Goal: Find specific page/section: Locate a particular part of the current website

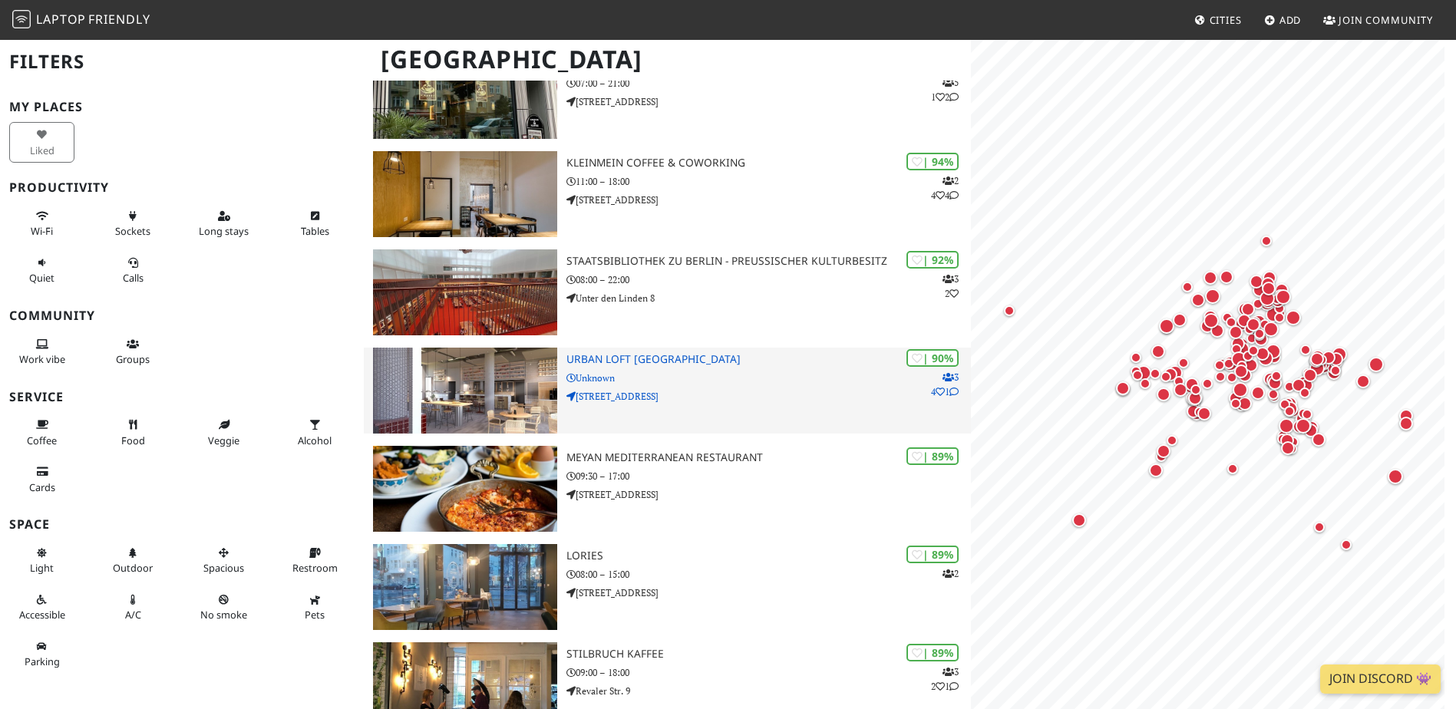
scroll to position [230, 0]
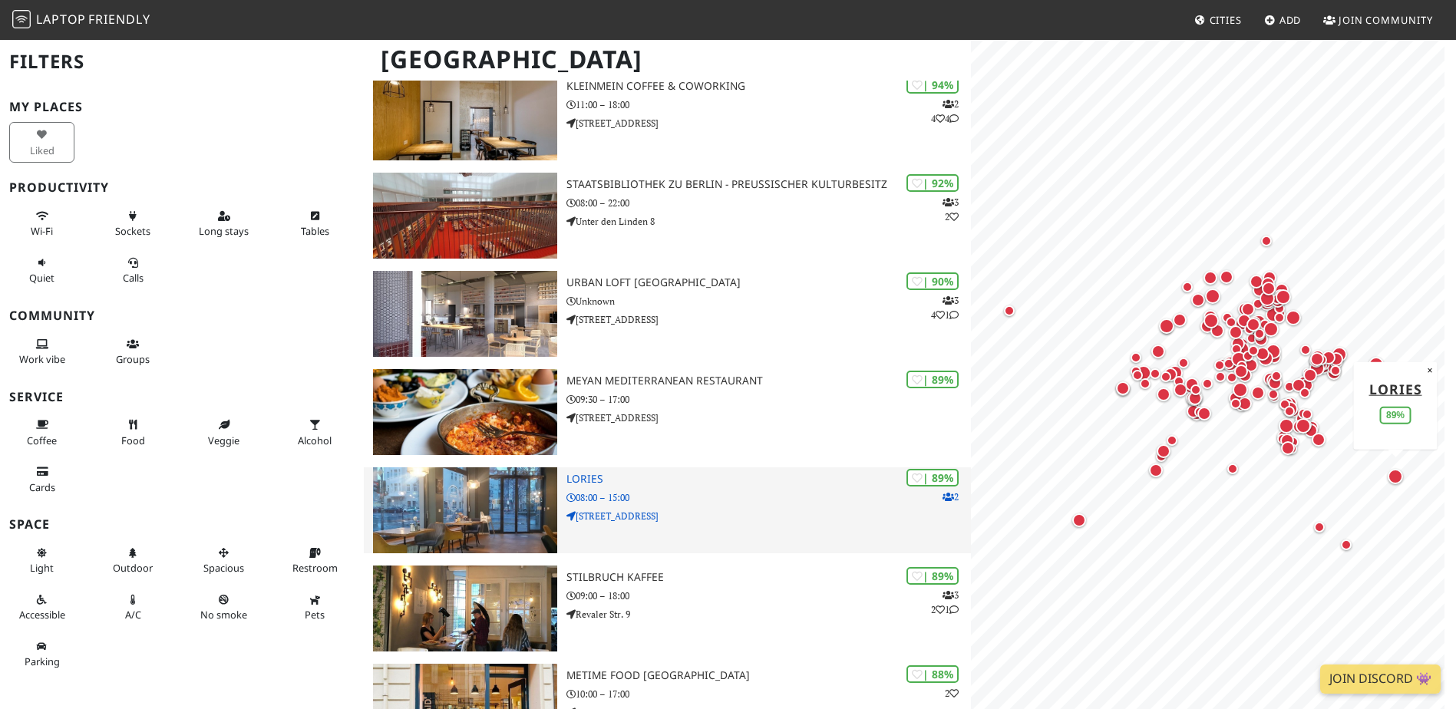
click at [593, 477] on h3 "Lories" at bounding box center [769, 479] width 405 height 13
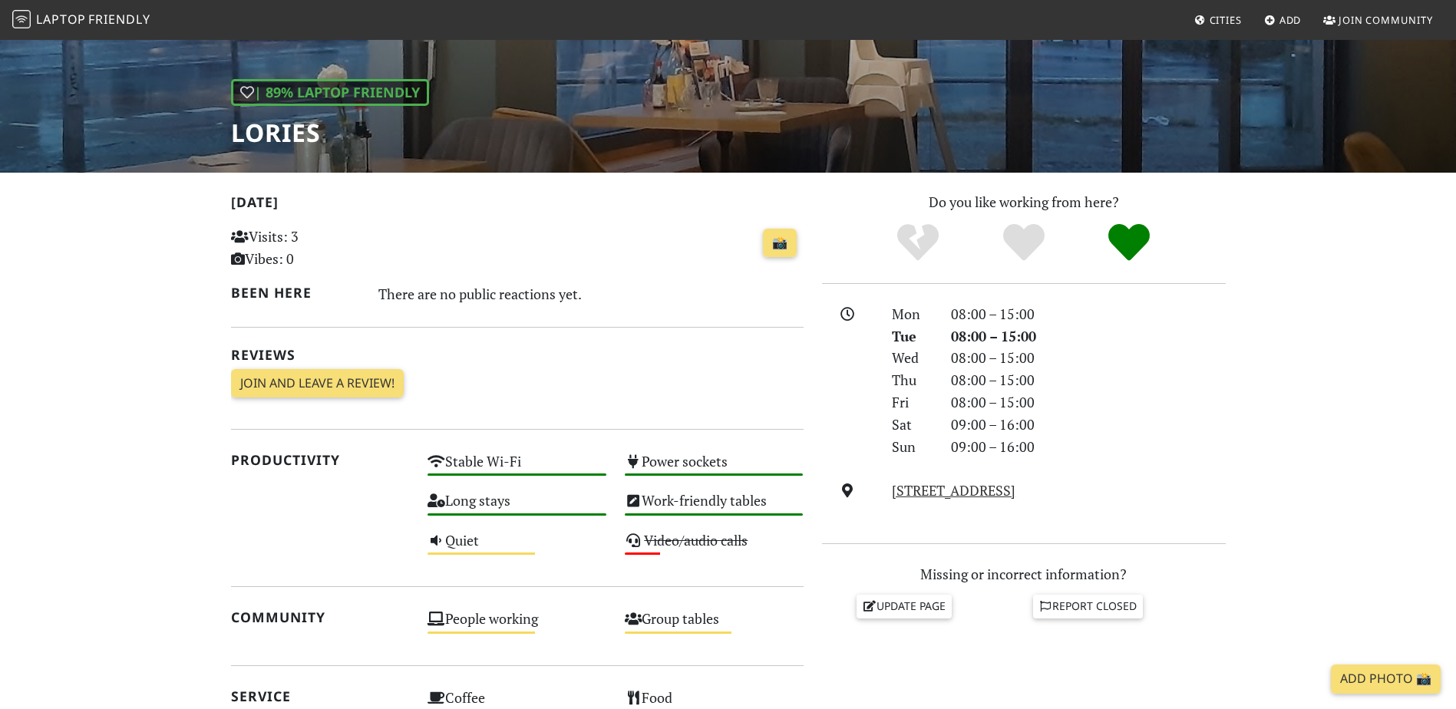
scroll to position [211, 0]
drag, startPoint x: 574, startPoint y: 335, endPoint x: 580, endPoint y: 402, distance: 67.0
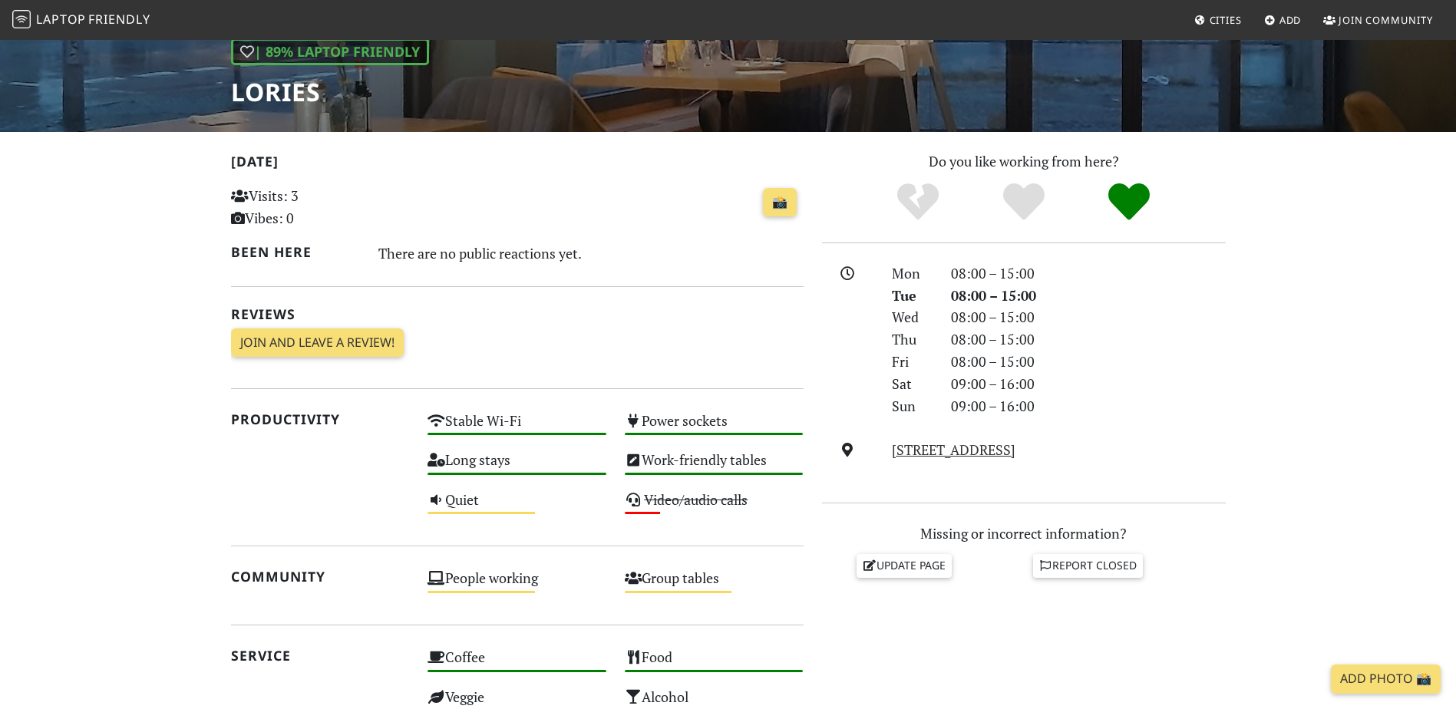
scroll to position [203, 0]
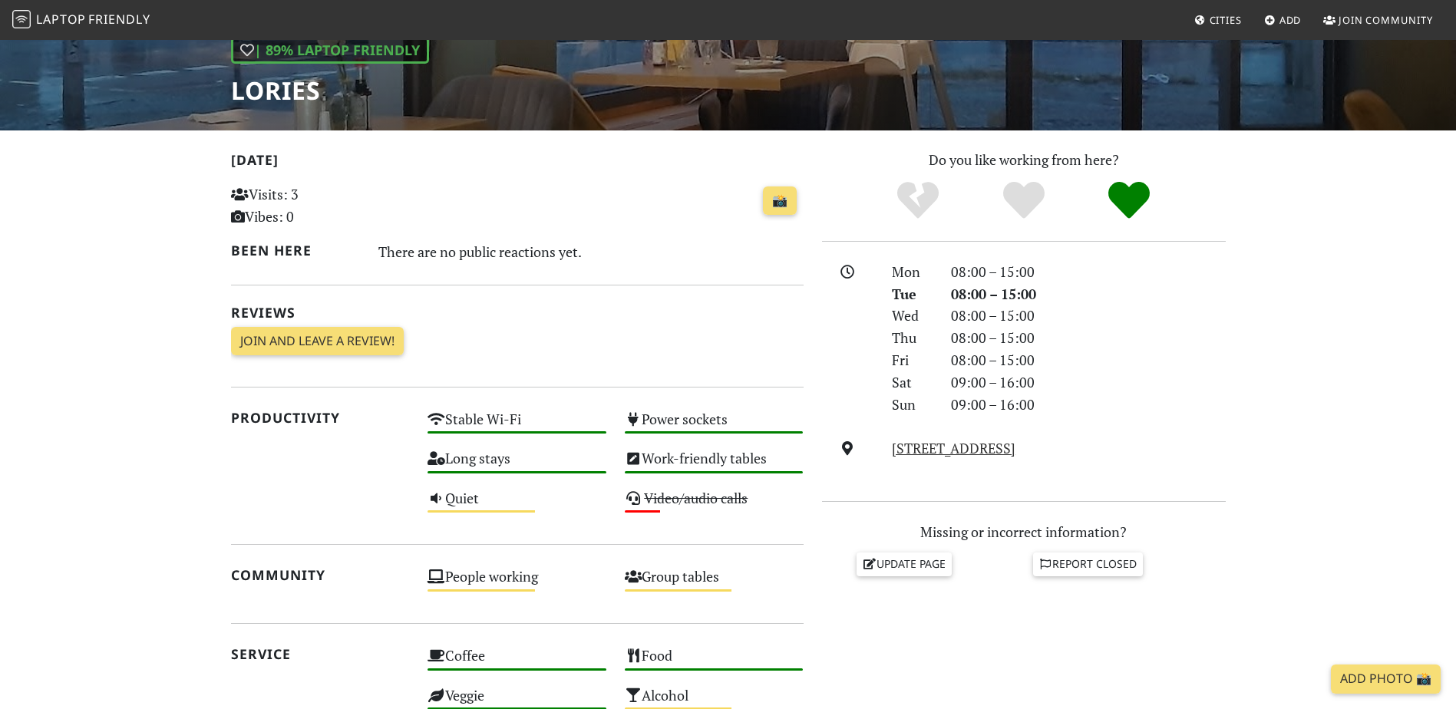
drag, startPoint x: 413, startPoint y: 220, endPoint x: 415, endPoint y: 248, distance: 28.4
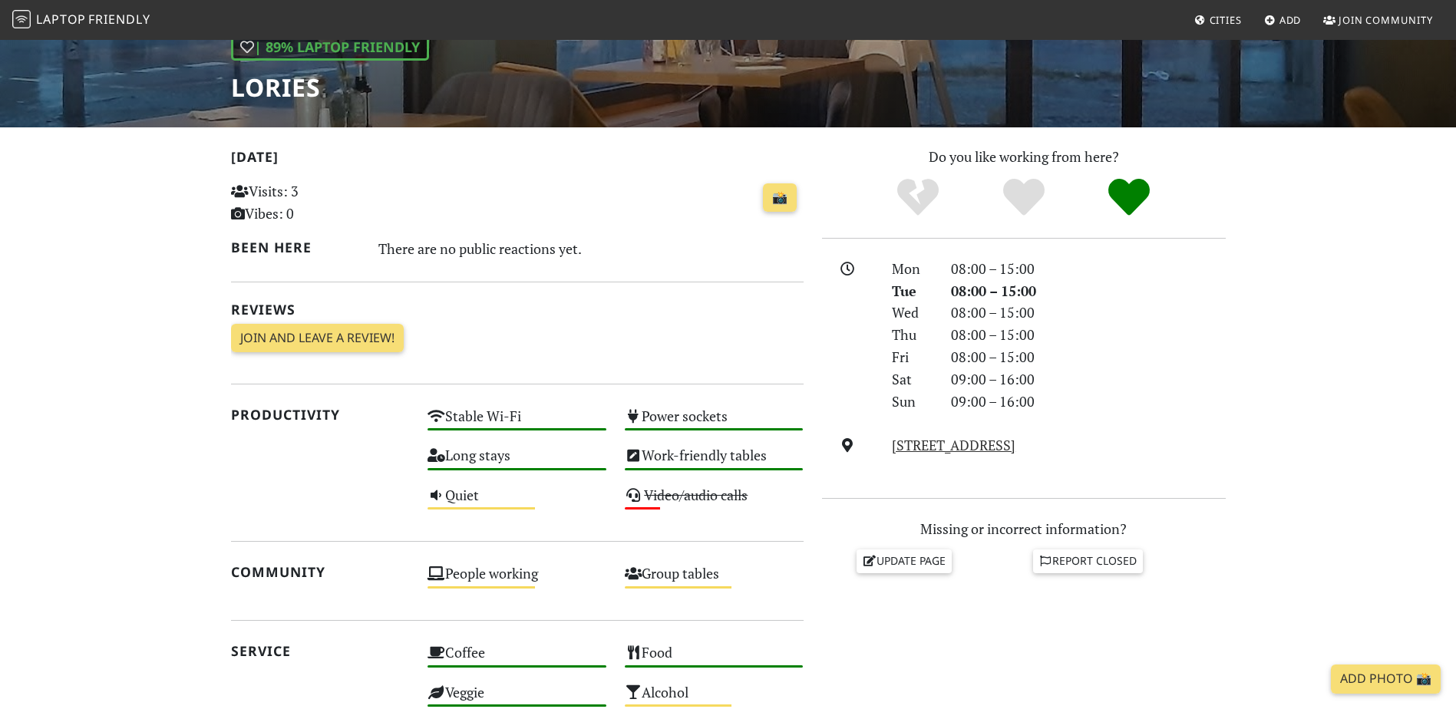
click at [548, 253] on div "There are no public reactions yet." at bounding box center [590, 248] width 425 height 25
drag, startPoint x: 548, startPoint y: 253, endPoint x: 646, endPoint y: 309, distance: 112.5
click at [646, 309] on h2 "Reviews" at bounding box center [517, 310] width 573 height 16
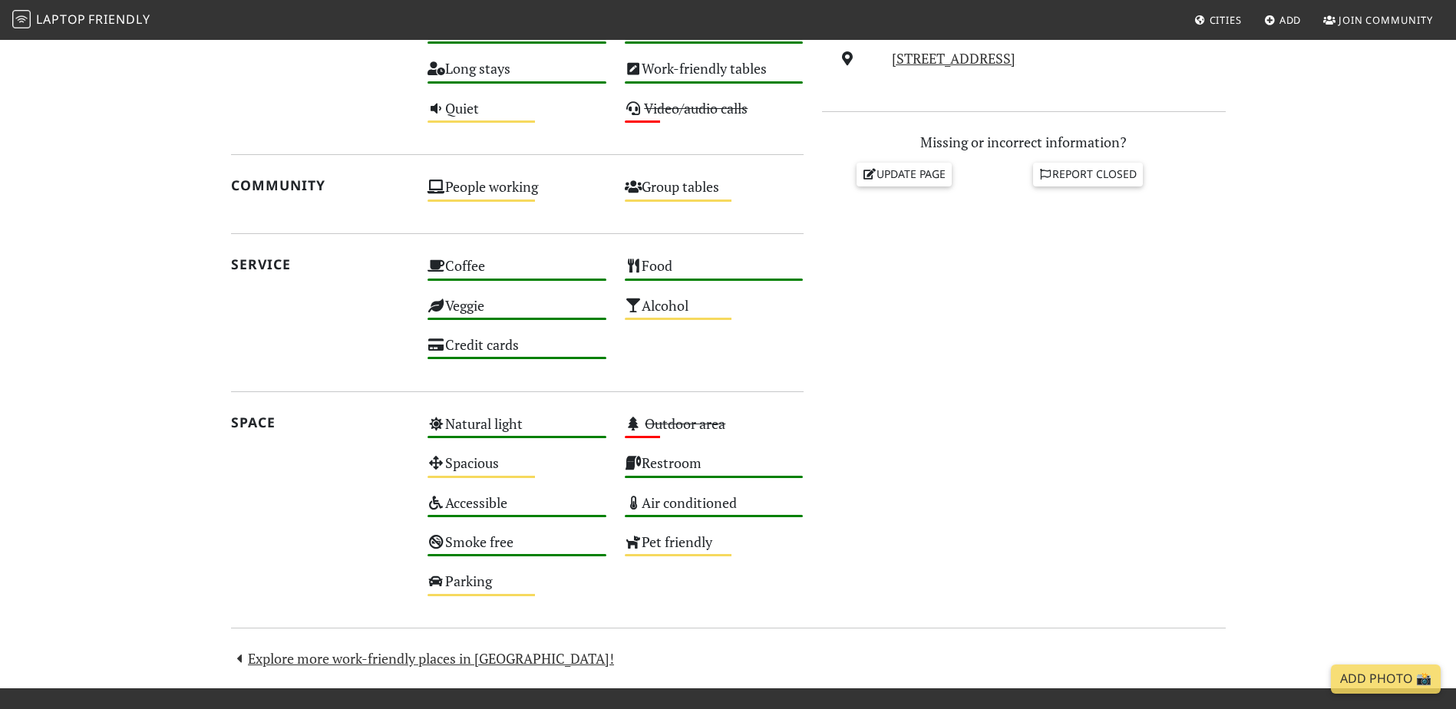
scroll to position [691, 0]
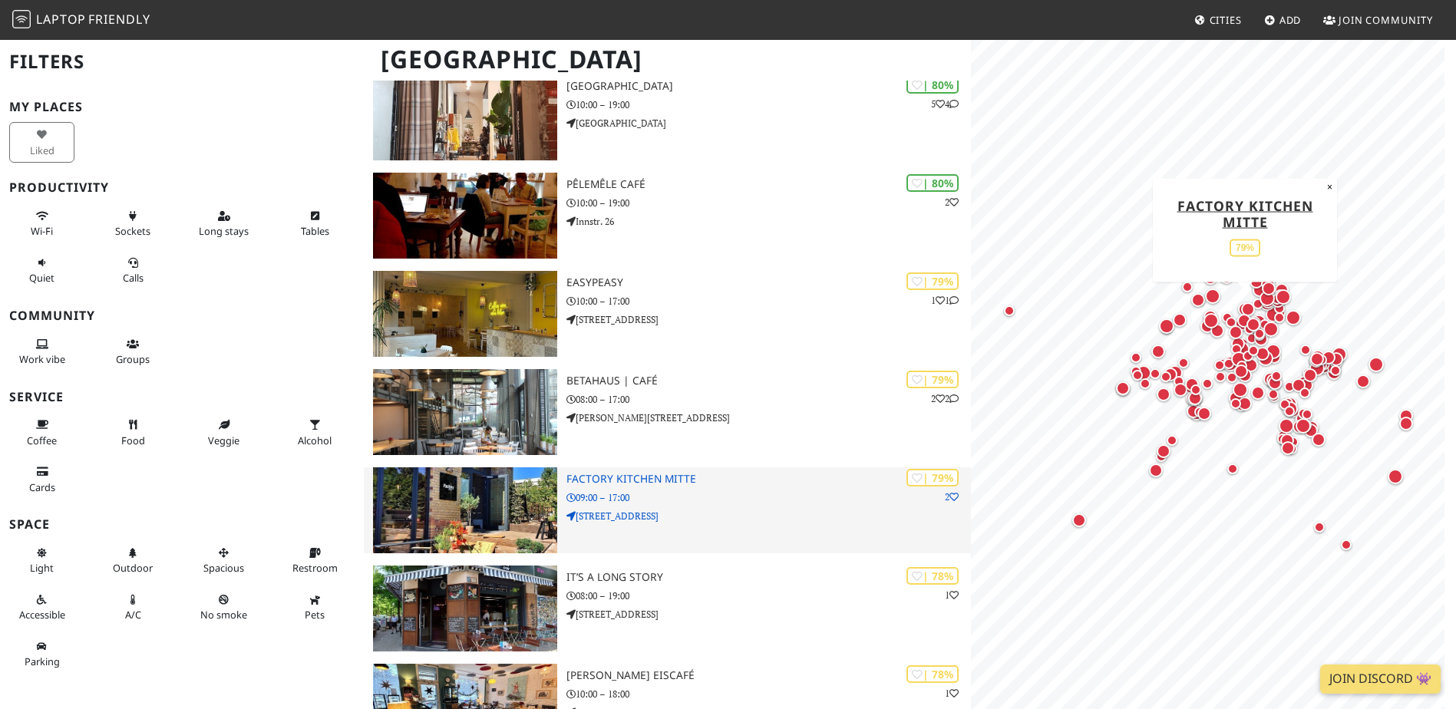
scroll to position [2764, 0]
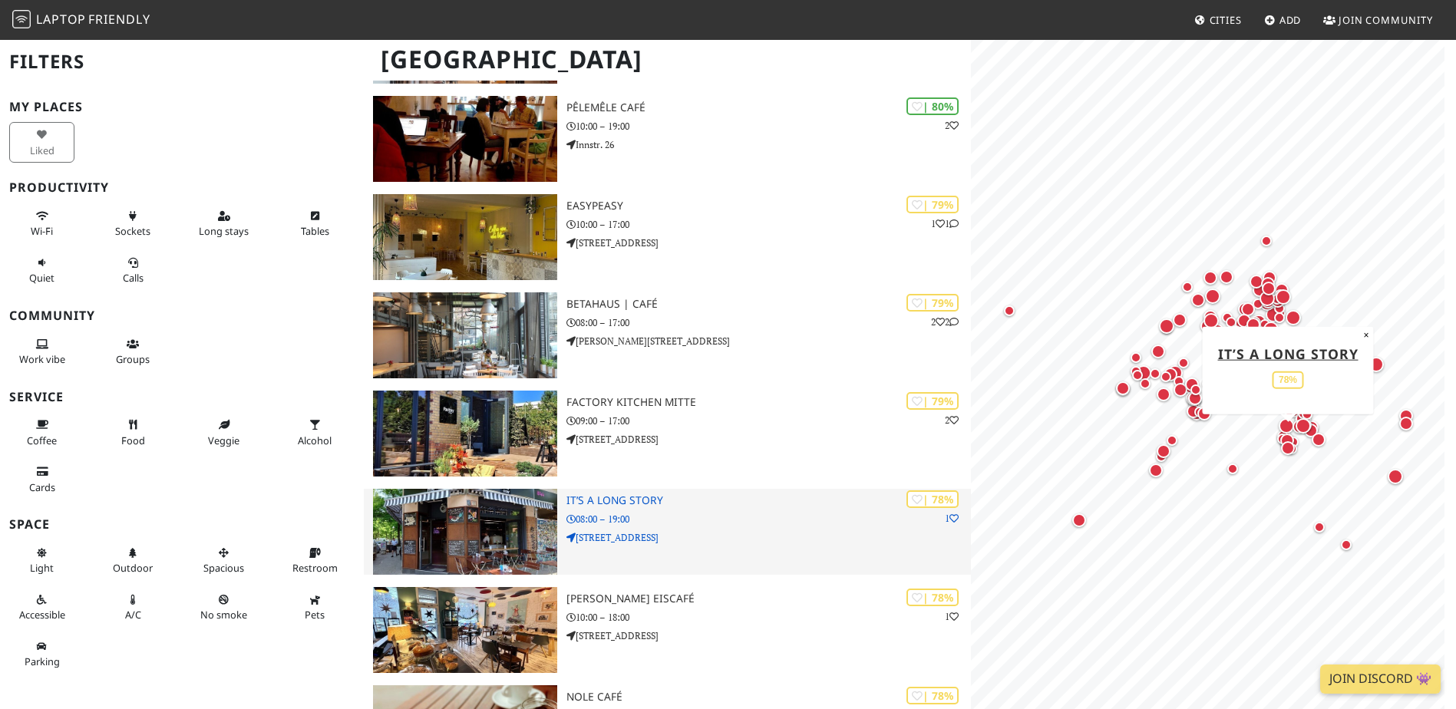
click at [631, 500] on h3 "It’s a long story" at bounding box center [769, 500] width 405 height 13
